Goal: Task Accomplishment & Management: Manage account settings

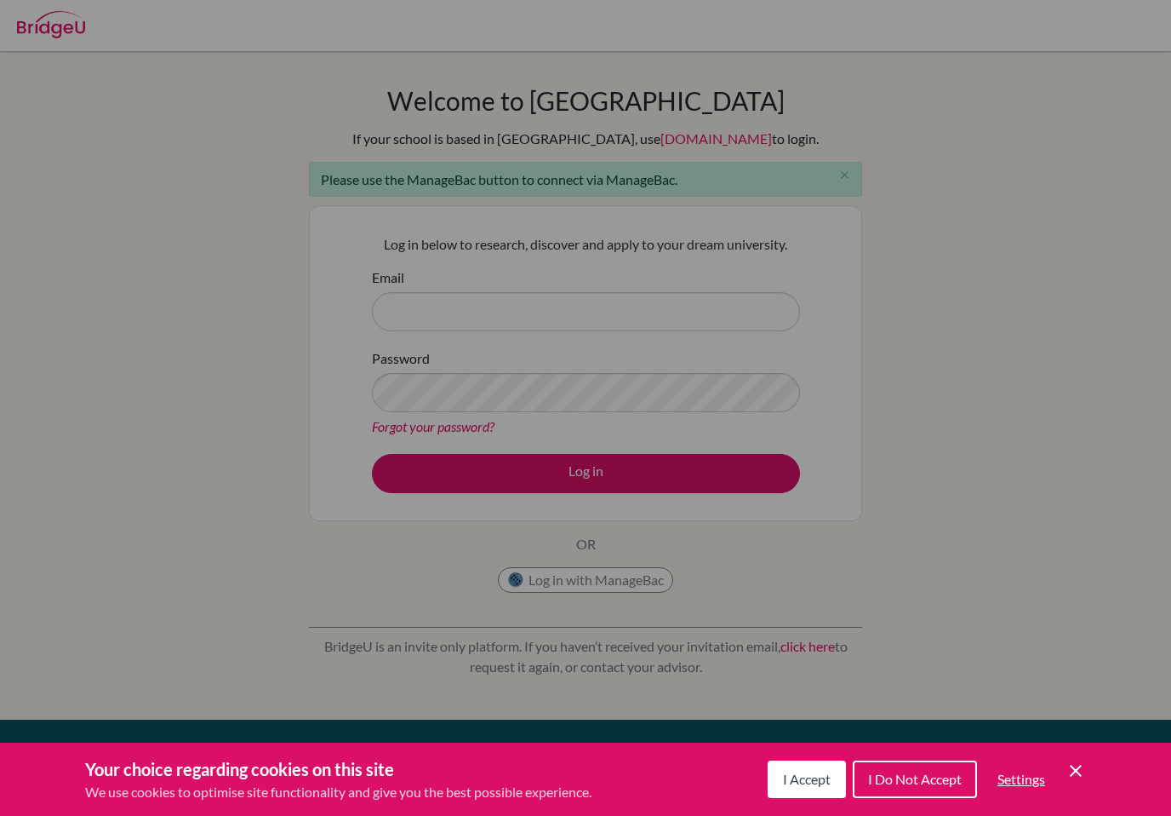
click at [799, 782] on span "I Accept" at bounding box center [807, 778] width 48 height 16
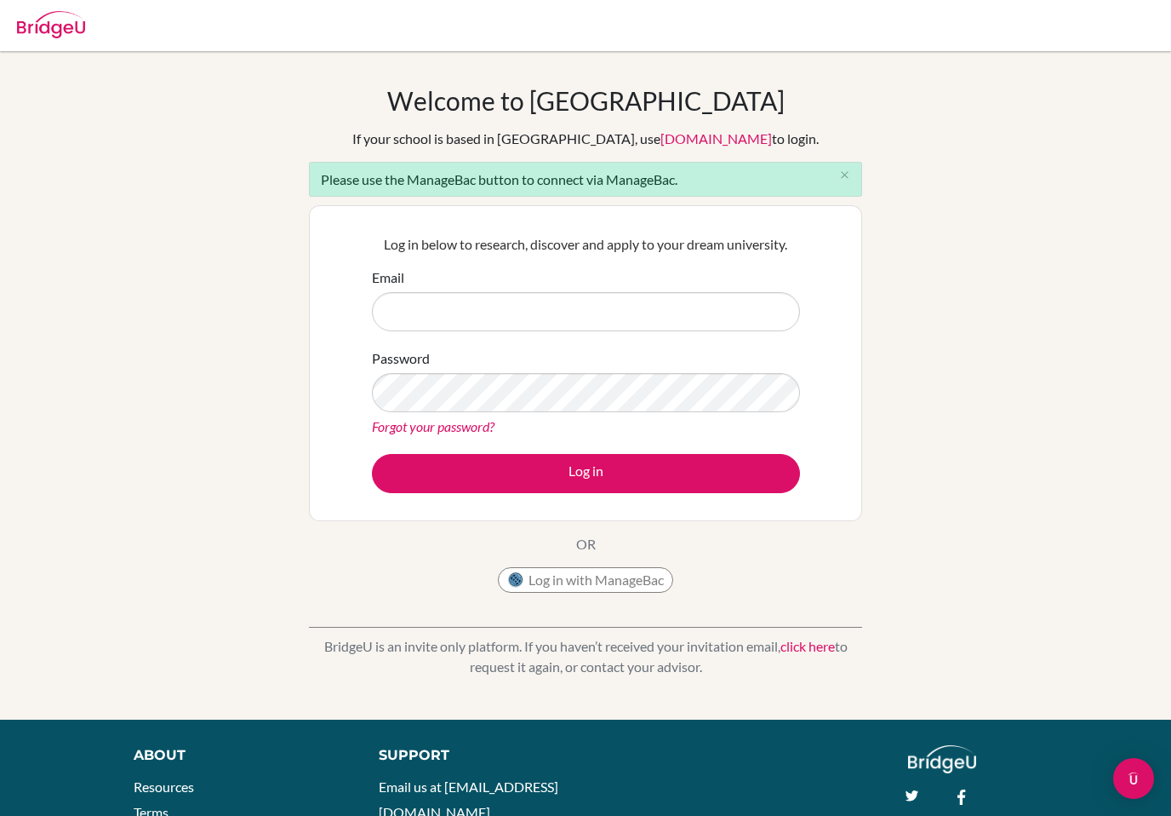
click at [638, 573] on button "Log in with ManageBac" at bounding box center [585, 580] width 175 height 26
click at [637, 569] on button "Log in with ManageBac" at bounding box center [585, 580] width 175 height 26
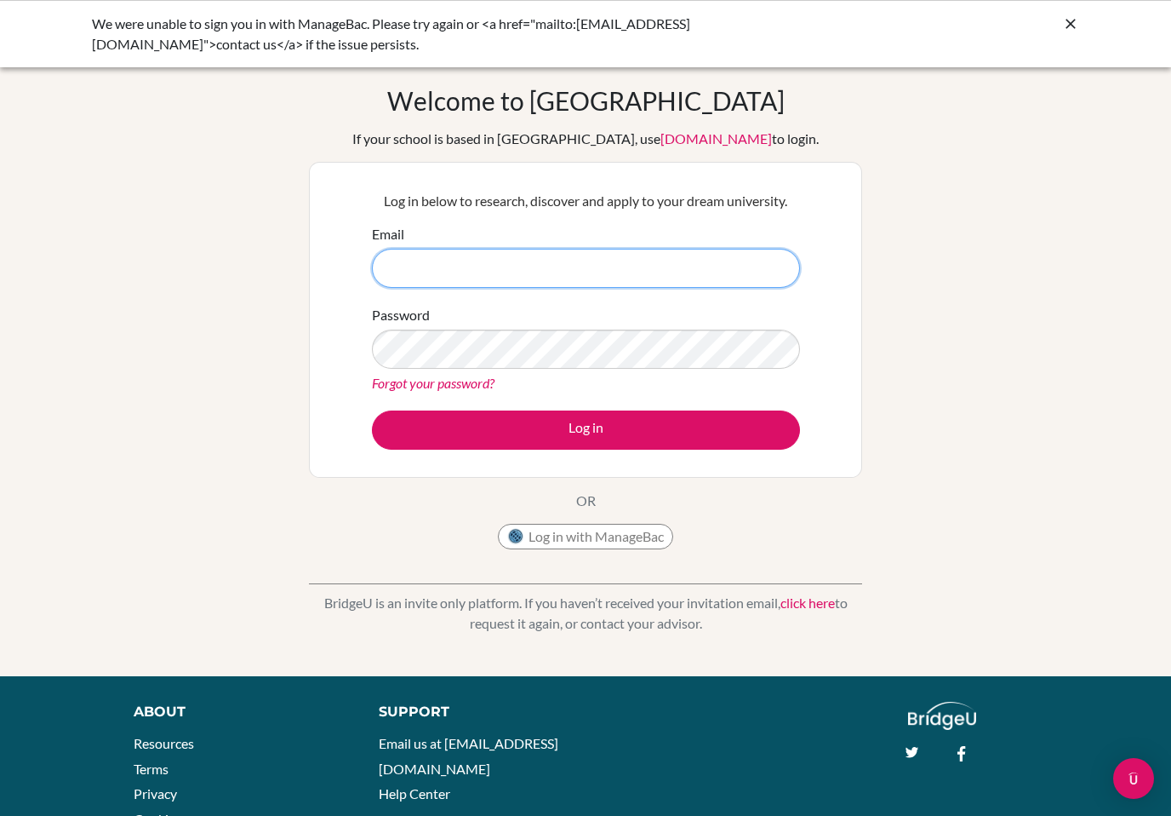
click at [710, 264] on input "Email" at bounding box center [586, 268] width 428 height 39
type input "b"
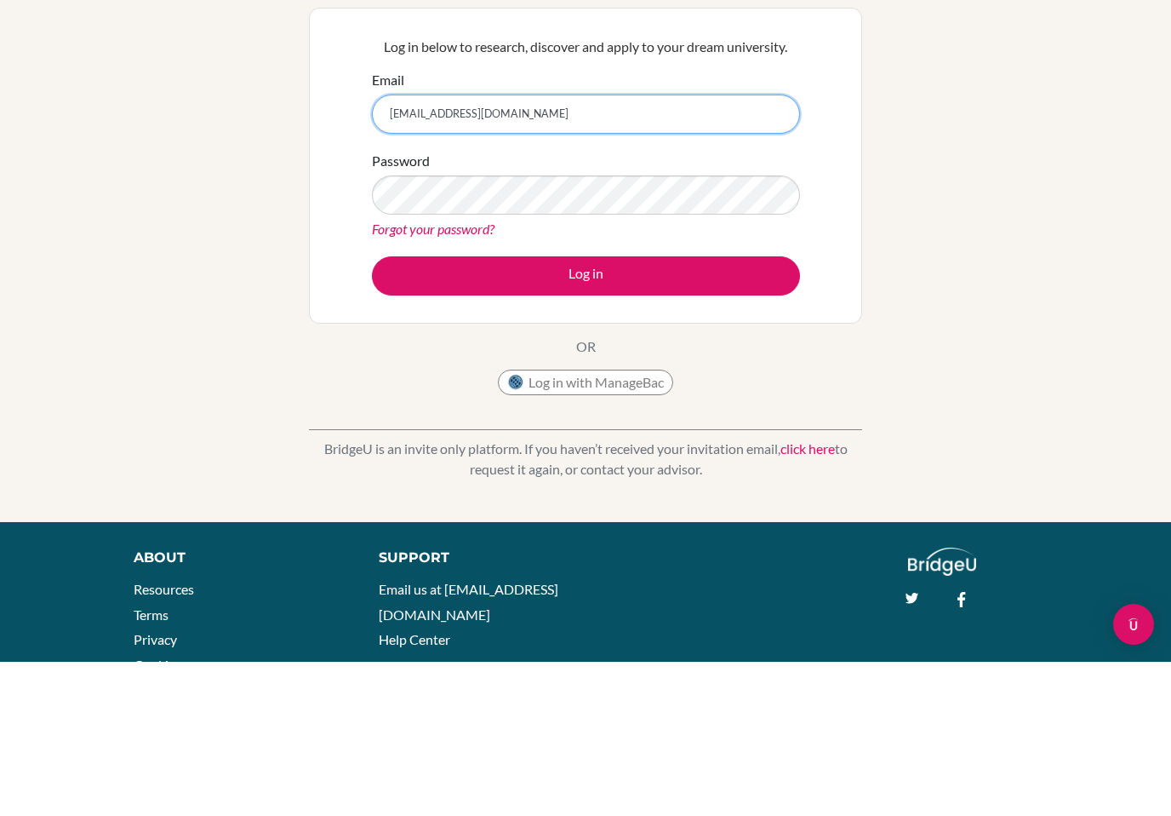
click at [570, 249] on input "hanenebe@islyon.com" at bounding box center [586, 268] width 428 height 39
type input "hanenebe@islyon.org"
click at [733, 410] on button "Log in" at bounding box center [586, 429] width 428 height 39
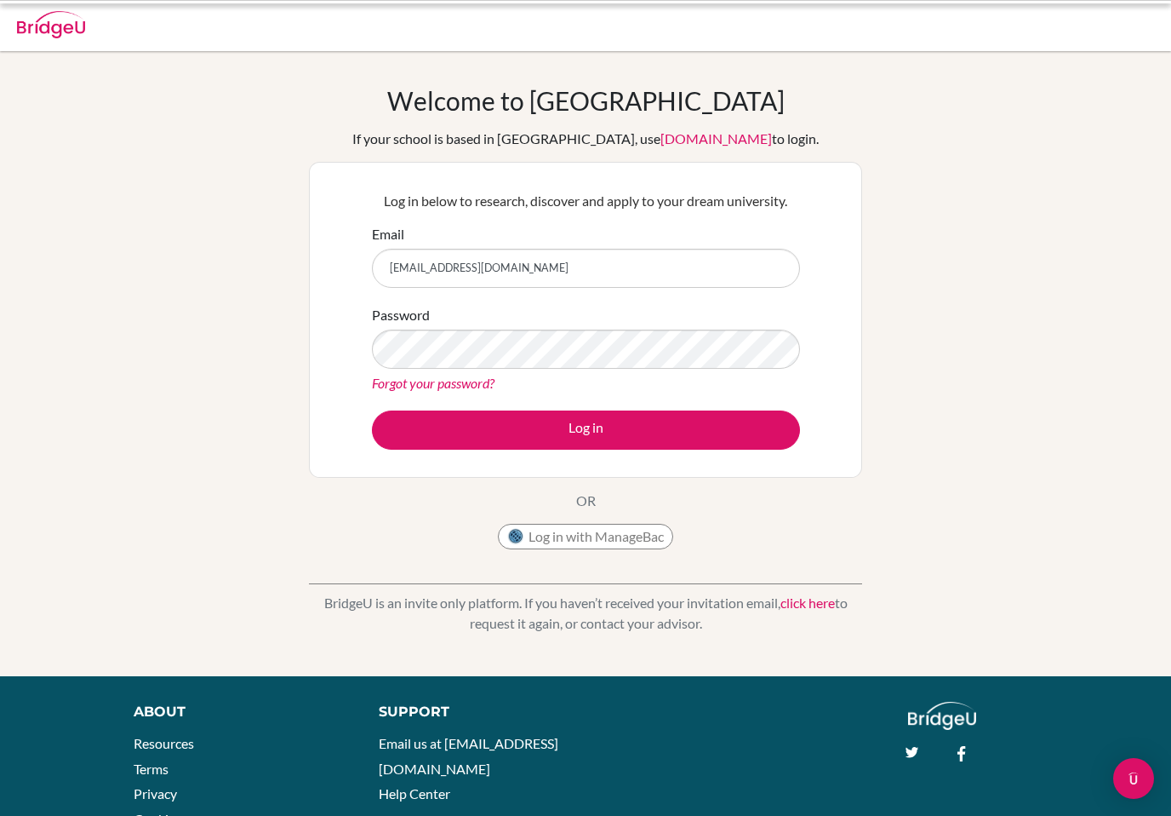
scroll to position [154, 0]
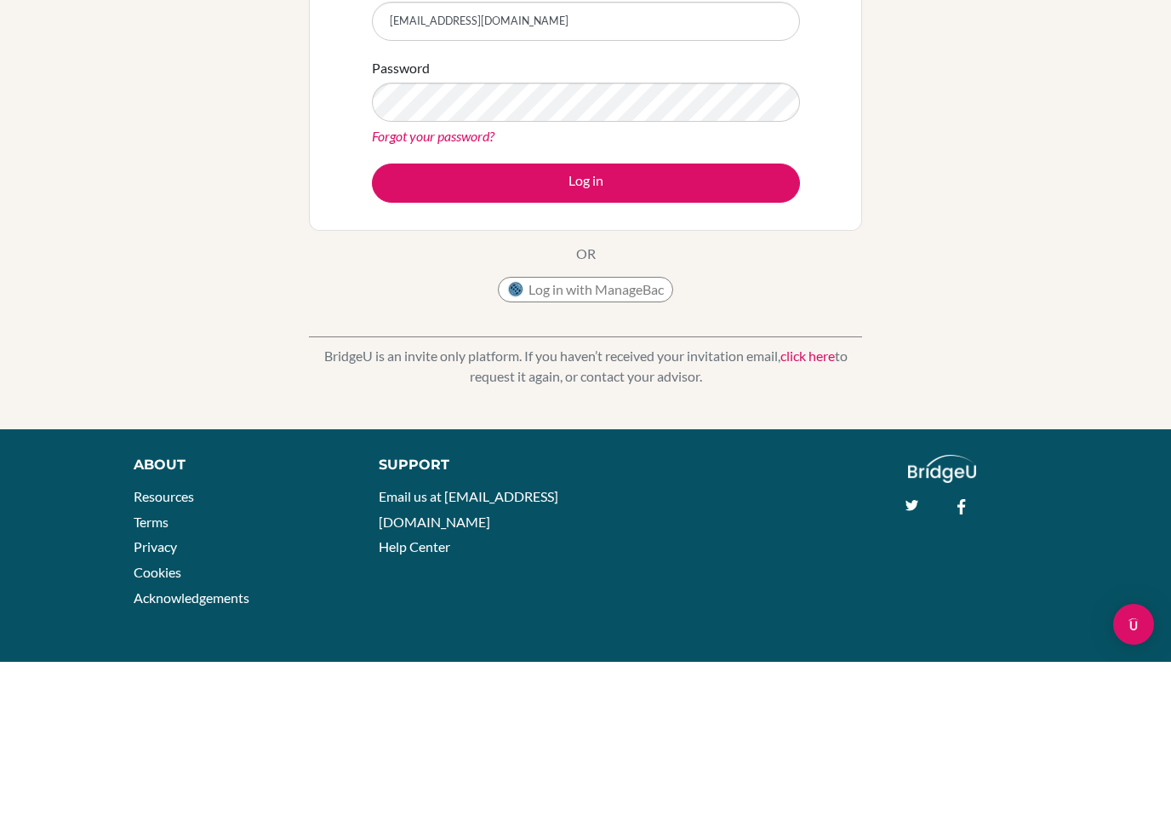
click at [736, 348] on div "Welcome to [GEOGRAPHIC_DATA] If your school is based in [GEOGRAPHIC_DATA], use …" at bounding box center [585, 228] width 553 height 473
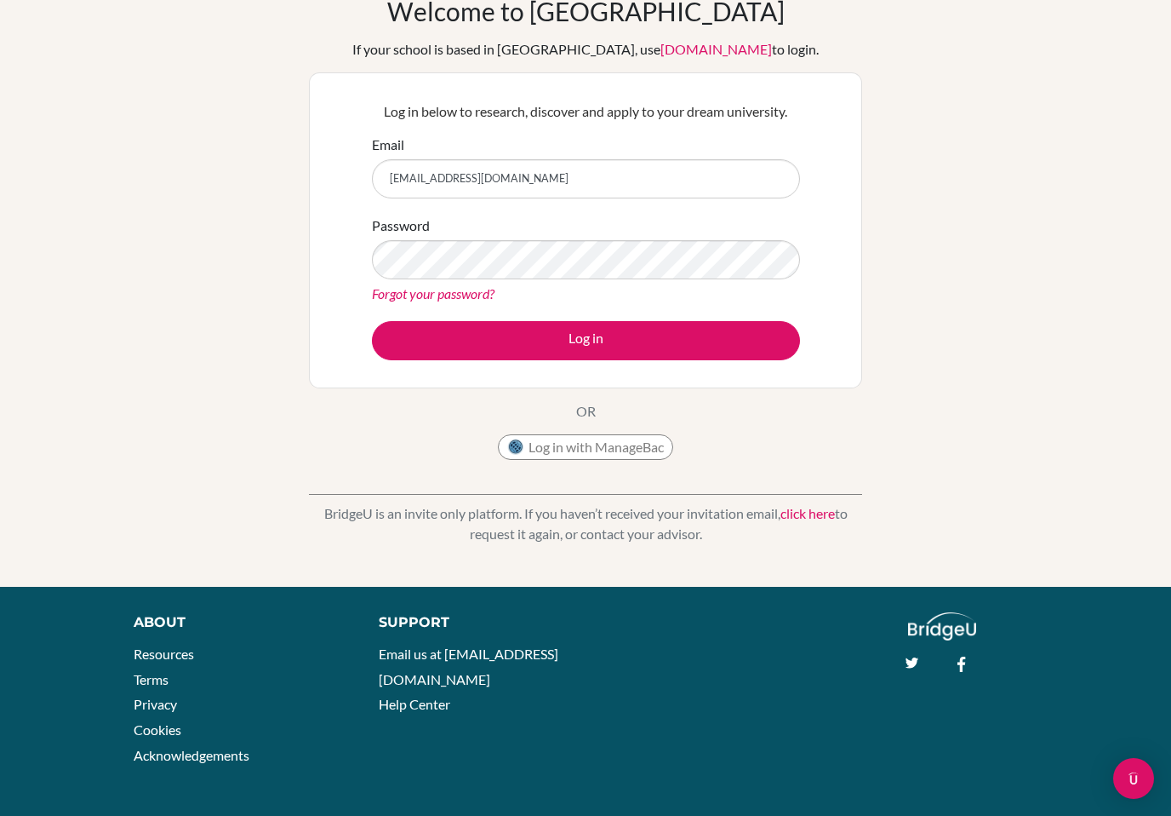
click at [627, 451] on button "Log in with ManageBac" at bounding box center [585, 447] width 175 height 26
click at [830, 517] on link "click here" at bounding box center [808, 513] width 54 height 16
